Goal: Information Seeking & Learning: Check status

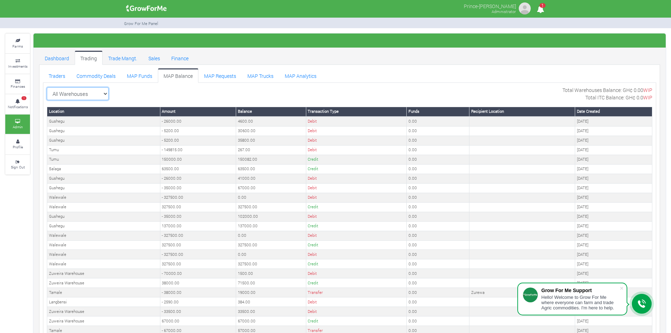
click at [102, 93] on select "All Warehouses TDX Navrongo Walewale Garu (Faranaya) Kintampo Langbensi WamiAgr…" at bounding box center [78, 93] width 62 height 13
select select "?warehouse=1"
click at [47, 87] on select "All Warehouses TDX Navrongo Walewale Garu (Faranaya) Kintampo Langbensi WamiAgr…" at bounding box center [78, 93] width 62 height 13
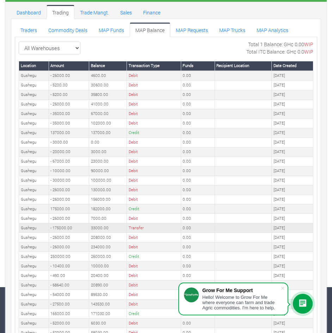
scroll to position [47, 0]
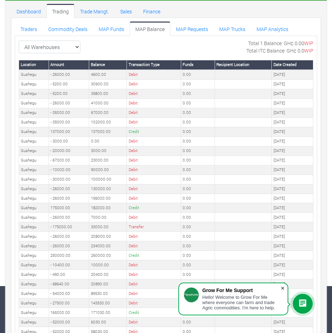
click at [282, 287] on span at bounding box center [282, 287] width 7 height 7
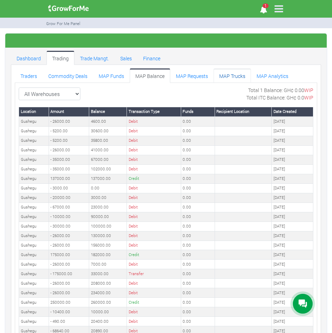
click at [222, 78] on link "MAP Trucks" at bounding box center [232, 75] width 37 height 14
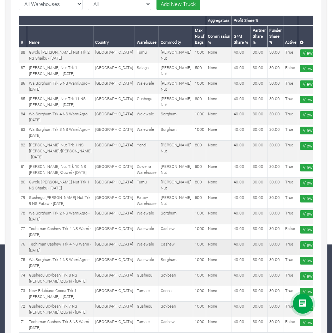
scroll to position [94, 0]
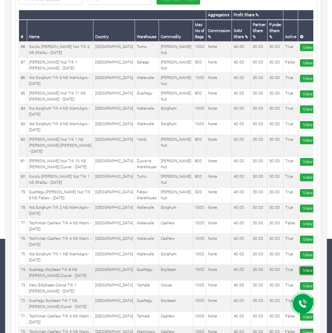
click at [302, 266] on link "View More" at bounding box center [313, 270] width 27 height 8
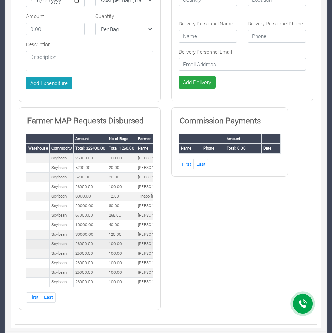
click at [88, 239] on td "26000.00" at bounding box center [90, 244] width 33 height 10
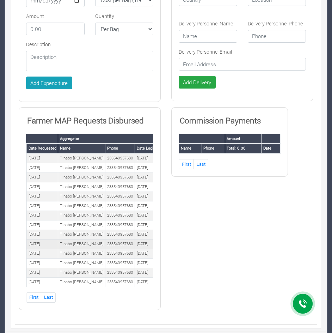
scroll to position [0, 303]
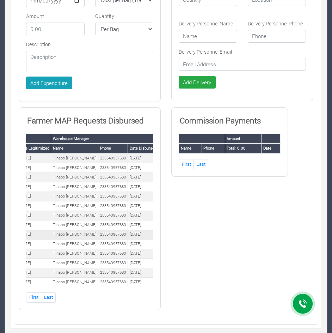
click at [129, 229] on td "14th/07/2025" at bounding box center [143, 234] width 30 height 10
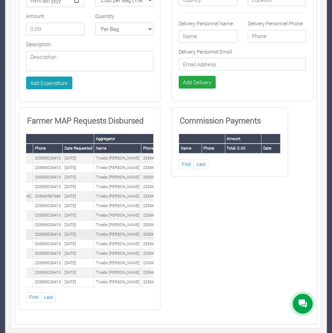
scroll to position [0, 0]
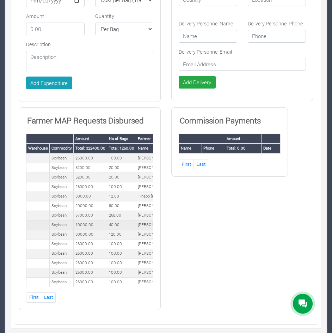
click at [95, 220] on td "10000.00" at bounding box center [90, 225] width 33 height 10
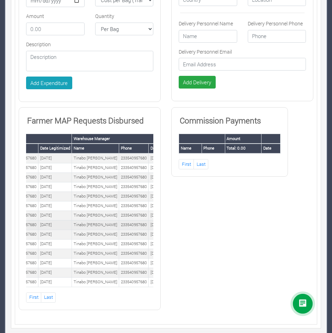
scroll to position [0, 303]
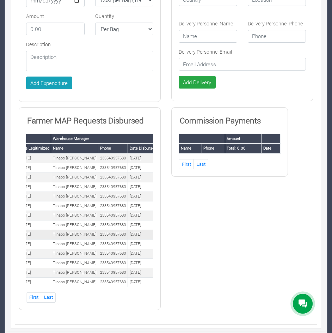
click at [135, 229] on td "14th/07/2025" at bounding box center [143, 234] width 30 height 10
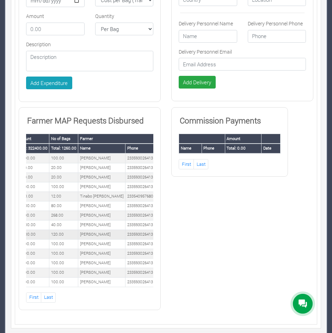
scroll to position [0, 0]
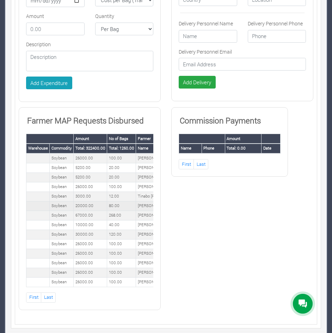
click at [90, 201] on td "20000.00" at bounding box center [90, 206] width 33 height 10
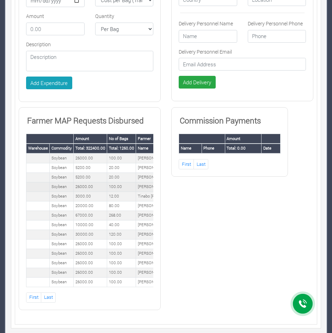
click at [94, 182] on td "26000.00" at bounding box center [90, 187] width 33 height 10
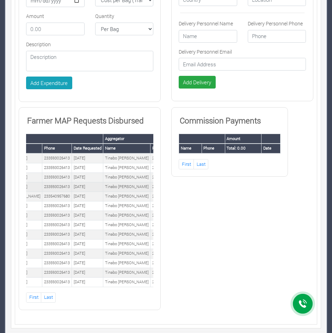
scroll to position [0, 162]
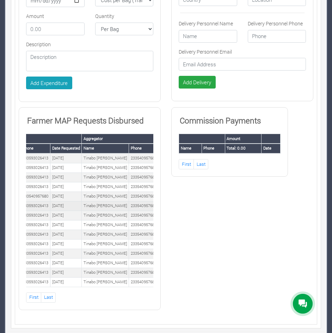
click at [137, 201] on td "233540957680" at bounding box center [144, 206] width 30 height 10
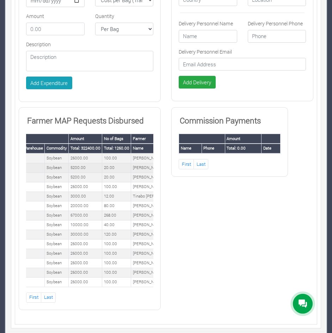
scroll to position [0, 0]
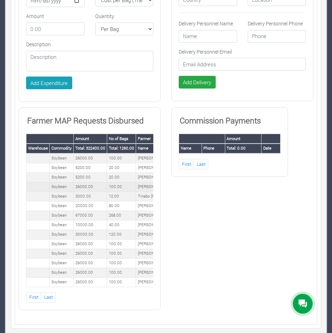
click at [104, 182] on td "26000.00" at bounding box center [90, 187] width 33 height 10
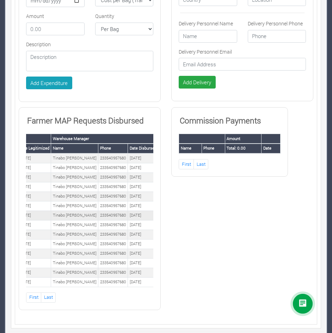
click at [112, 210] on td "233540957680" at bounding box center [113, 215] width 30 height 10
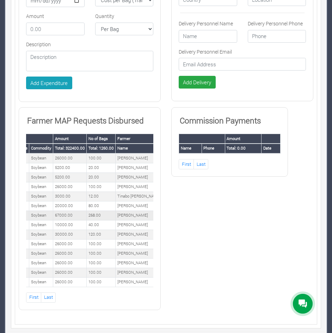
scroll to position [0, 0]
